Goal: Information Seeking & Learning: Check status

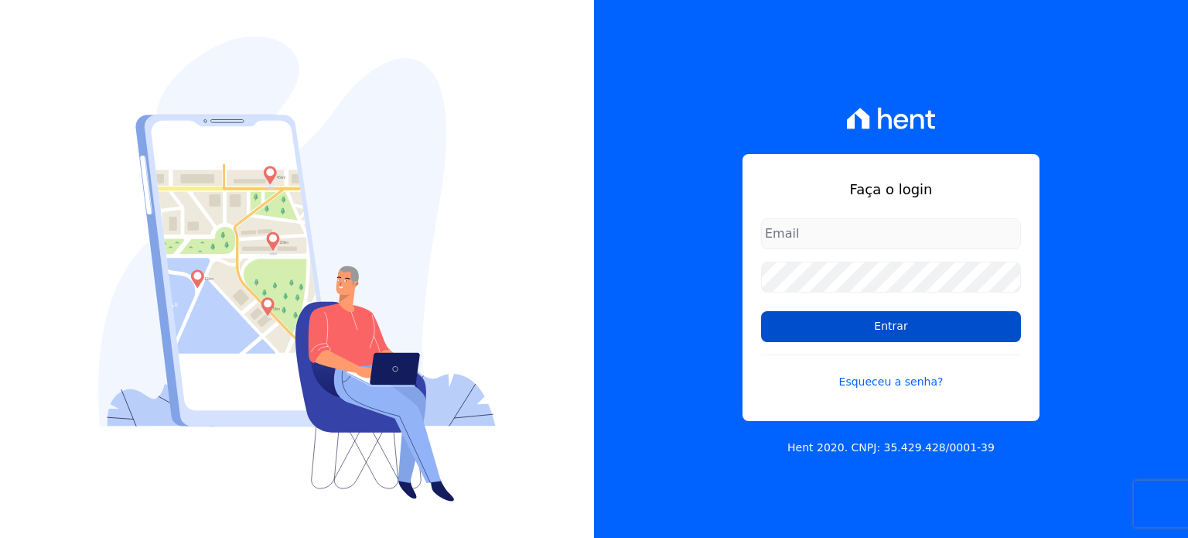
type input "financeiro@bonelliconstrutora.com.br"
click at [913, 321] on input "Entrar" at bounding box center [891, 326] width 260 height 31
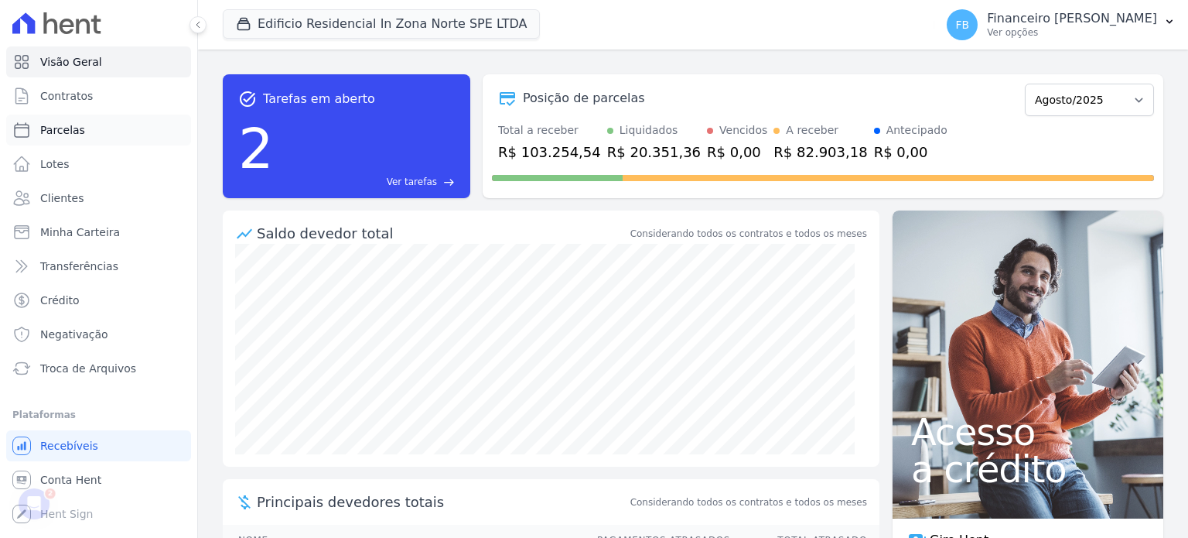
click at [108, 128] on link "Parcelas" at bounding box center [98, 129] width 185 height 31
select select
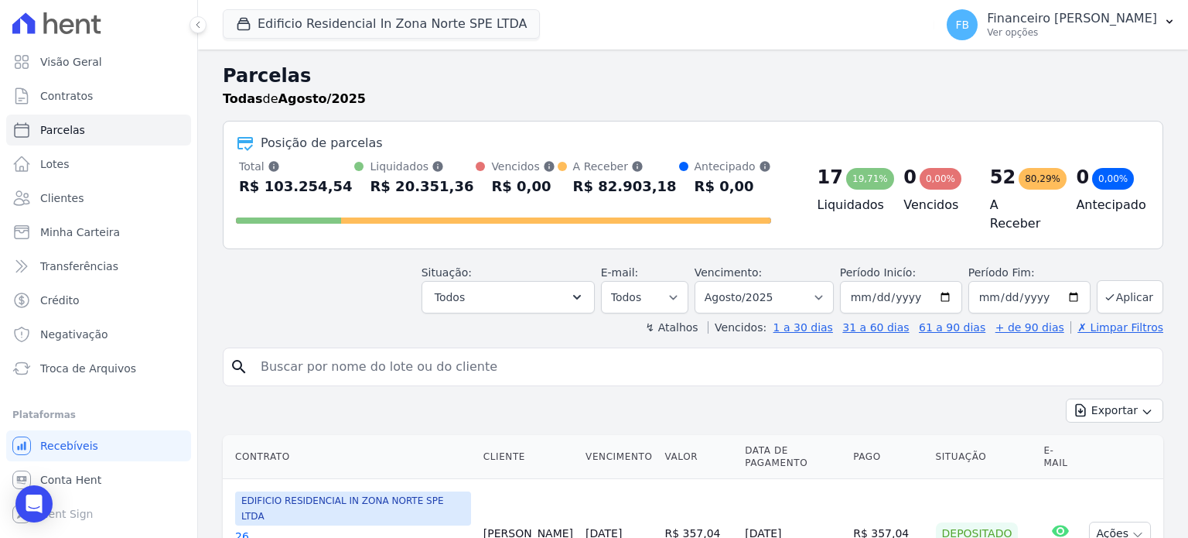
click at [374, 361] on input "search" at bounding box center [703, 366] width 905 height 31
type input "mtx"
select select
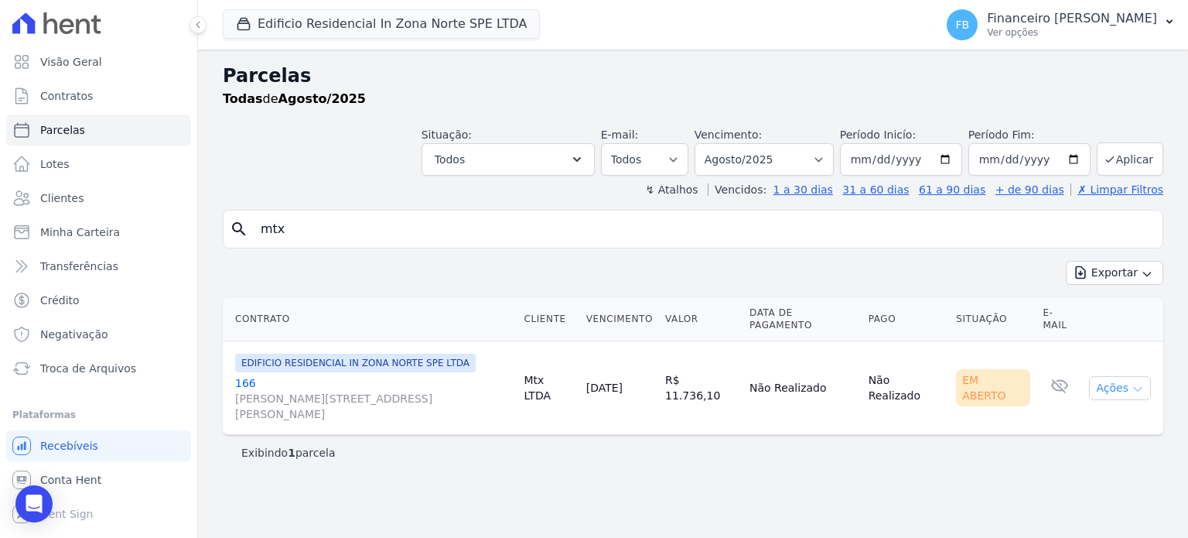
click at [1135, 383] on icon "button" at bounding box center [1138, 389] width 12 height 12
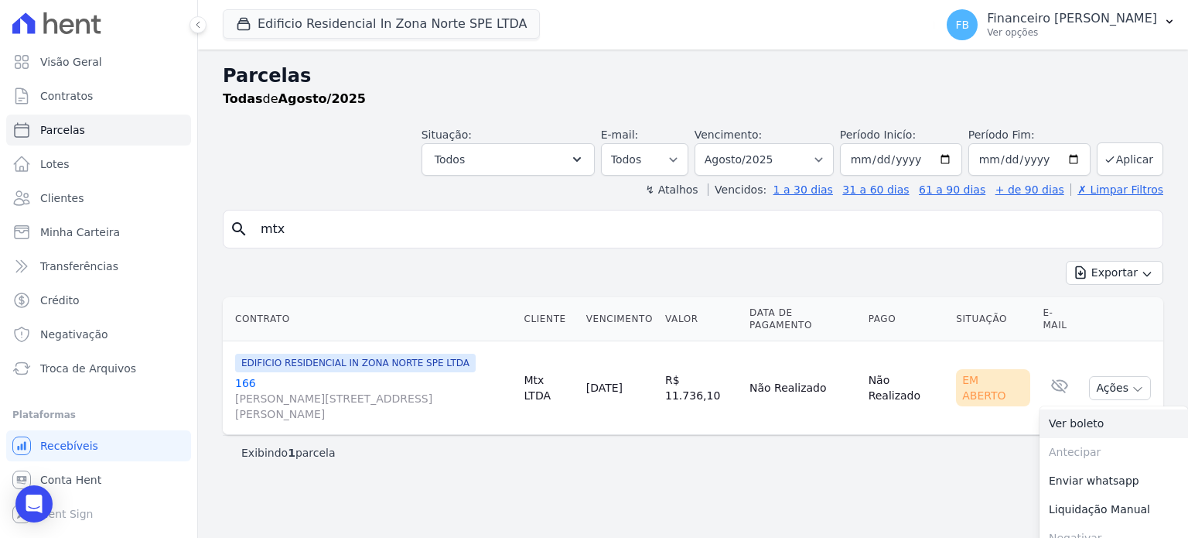
click at [1088, 409] on link "Ver boleto" at bounding box center [1114, 423] width 149 height 29
click at [237, 375] on link "[GEOGRAPHIC_DATA][PERSON_NAME][STREET_ADDRESS][PERSON_NAME][GEOGRAPHIC_DATA]" at bounding box center [373, 398] width 276 height 46
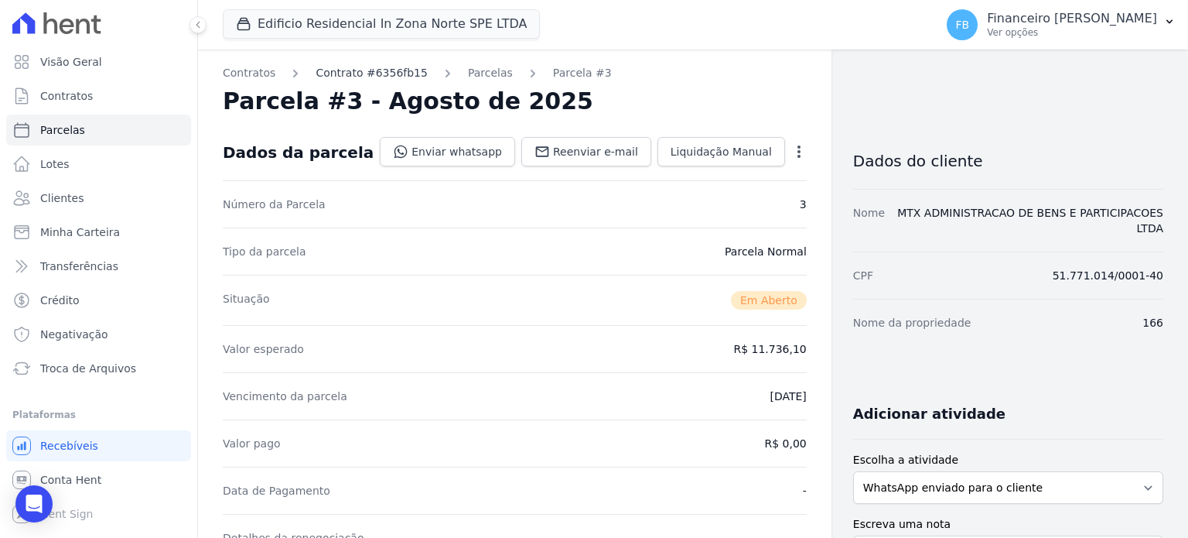
click at [374, 73] on link "Contrato #6356fb15" at bounding box center [372, 73] width 112 height 16
